Goal: Book appointment/travel/reservation

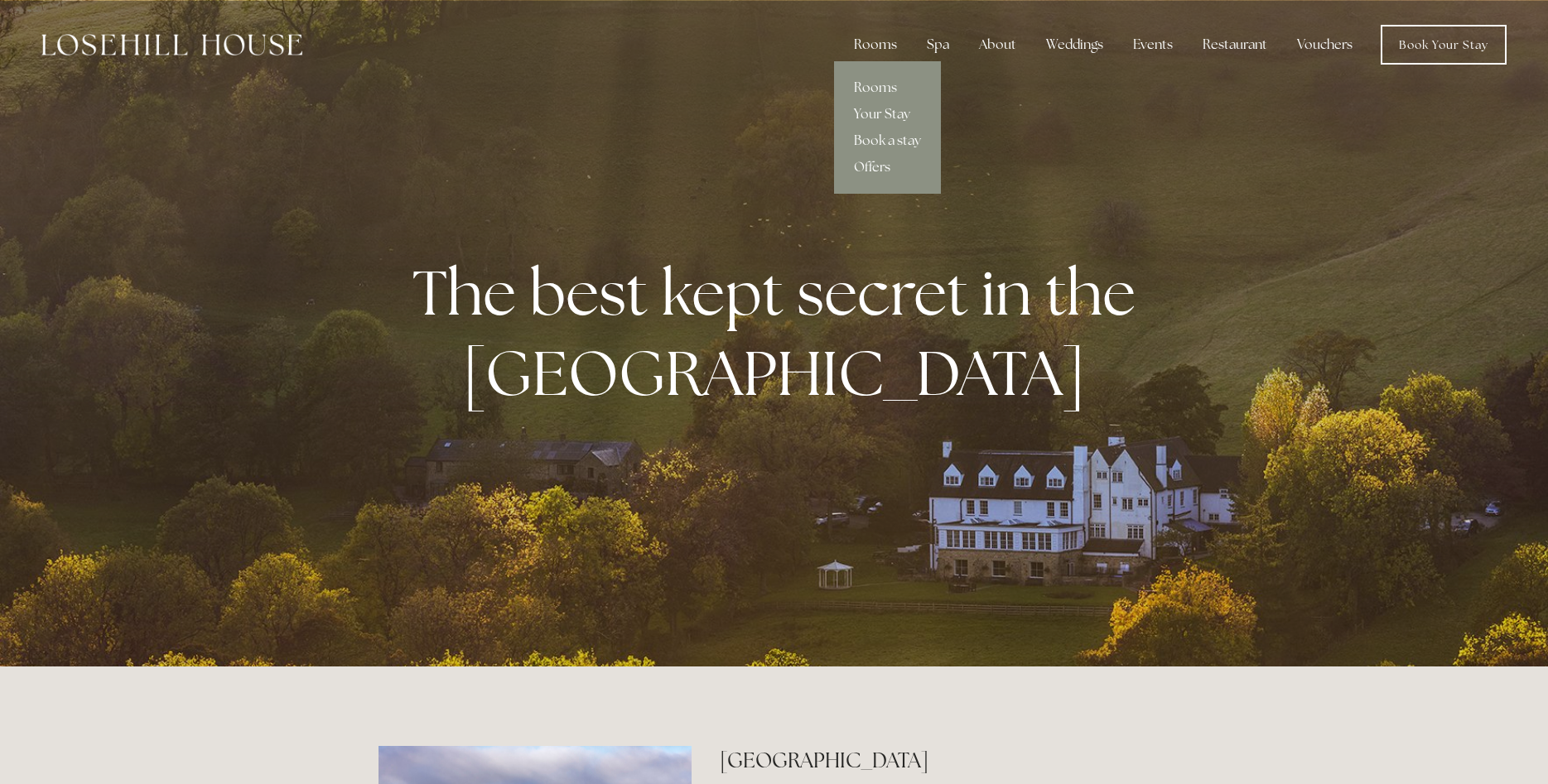
click at [884, 42] on div "Rooms" at bounding box center [875, 44] width 69 height 33
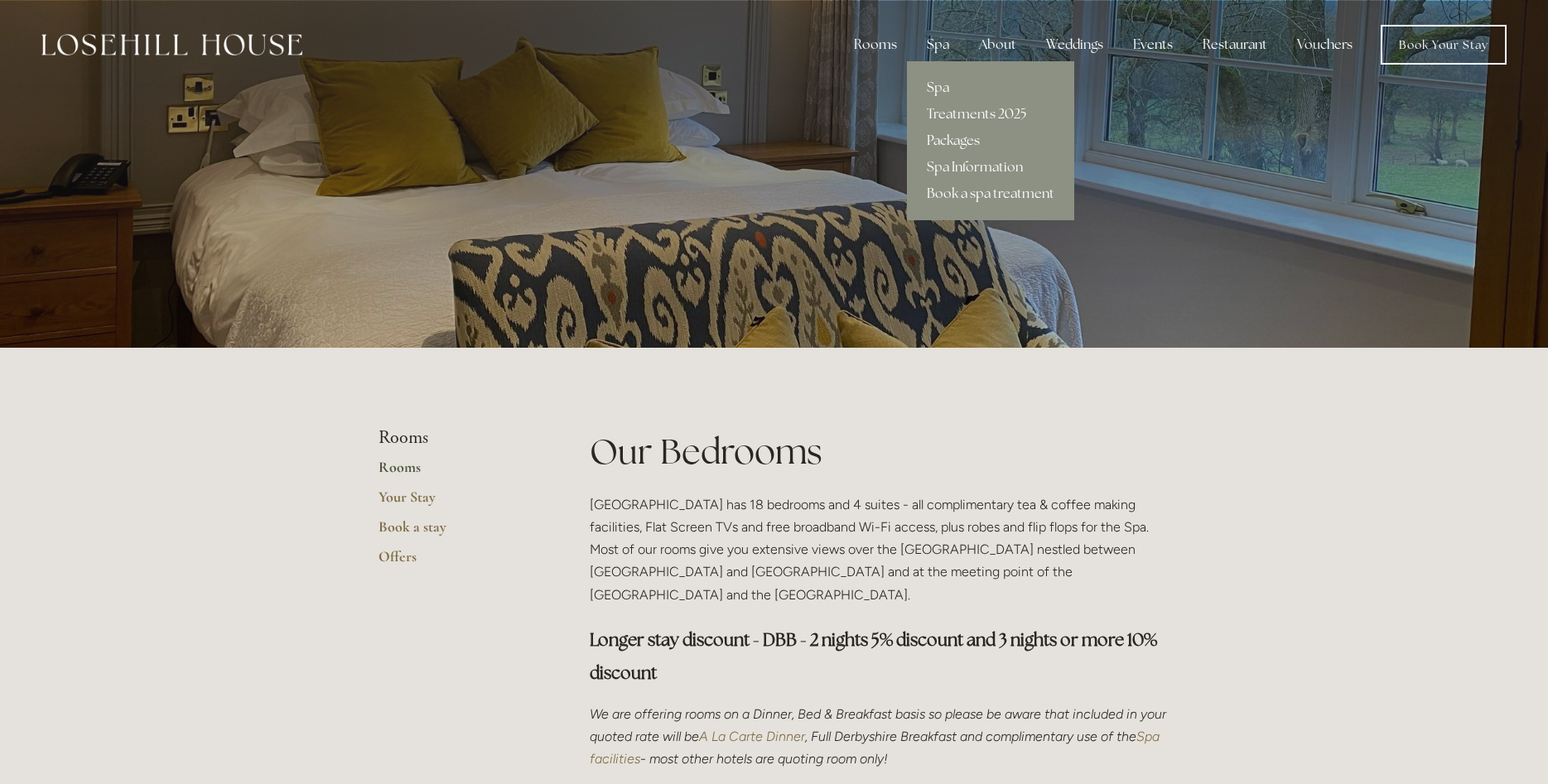
click at [958, 138] on link "Packages" at bounding box center [990, 140] width 168 height 26
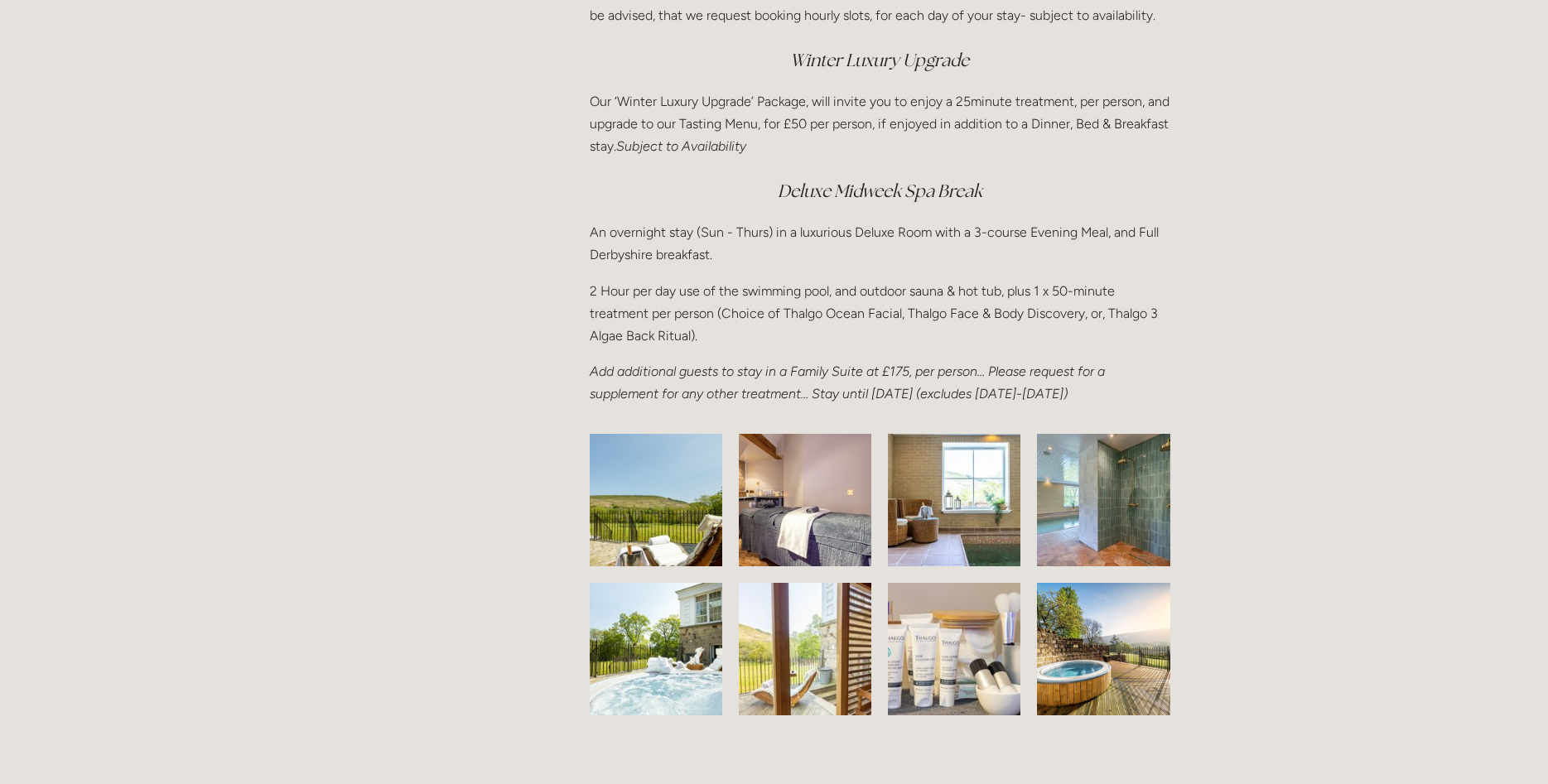
scroll to position [2281, 0]
